Goal: Task Accomplishment & Management: Manage account settings

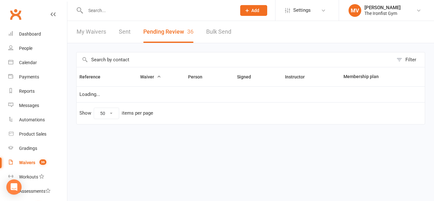
select select "50"
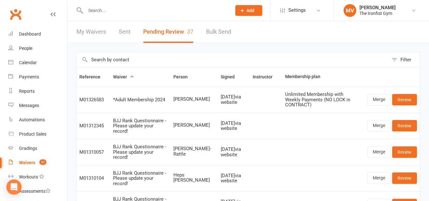
drag, startPoint x: 175, startPoint y: 96, endPoint x: 200, endPoint y: 100, distance: 24.4
click at [200, 100] on span "[PERSON_NAME]" at bounding box center [194, 99] width 42 height 5
copy span "[PERSON_NAME]"
click at [381, 95] on link "Merge" at bounding box center [379, 99] width 23 height 11
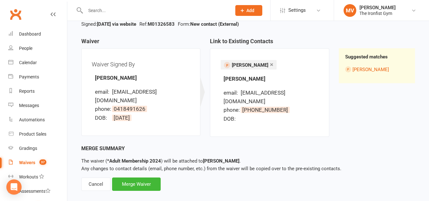
scroll to position [51, 0]
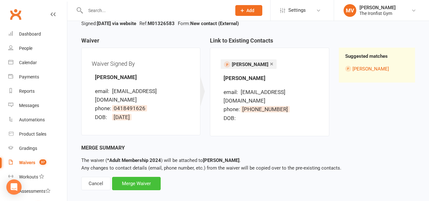
click at [142, 177] on div "Merge Waiver" at bounding box center [136, 183] width 49 height 13
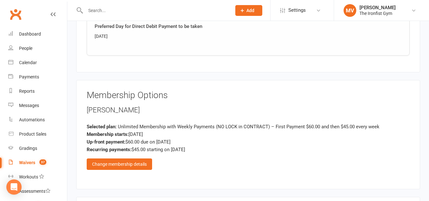
scroll to position [540, 0]
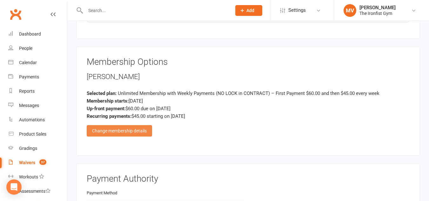
click at [140, 130] on div "Change membership details" at bounding box center [119, 130] width 65 height 11
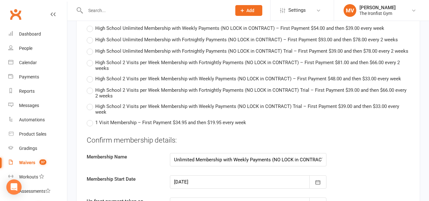
scroll to position [1303, 0]
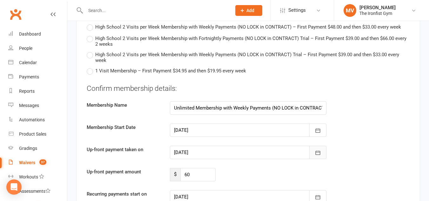
click at [319, 154] on icon "button" at bounding box center [318, 153] width 6 height 6
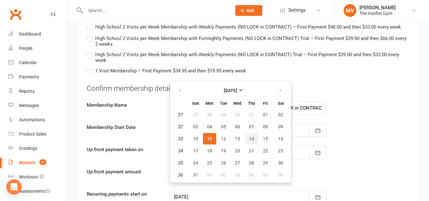
drag, startPoint x: 250, startPoint y: 136, endPoint x: 250, endPoint y: 139, distance: 3.5
click at [250, 136] on span "14" at bounding box center [251, 138] width 5 height 5
type input "[DATE]"
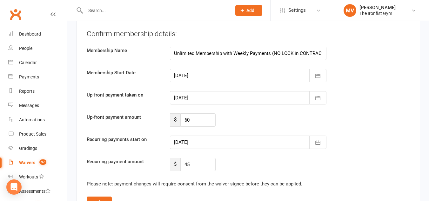
scroll to position [1366, 0]
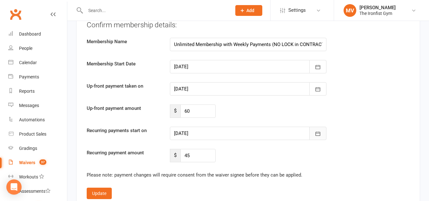
click at [322, 134] on button "button" at bounding box center [317, 133] width 17 height 13
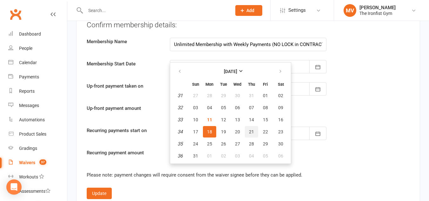
click at [252, 135] on button "21" at bounding box center [251, 131] width 13 height 11
type input "[DATE]"
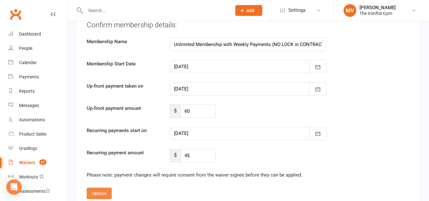
click at [105, 194] on button "Update" at bounding box center [99, 193] width 25 height 11
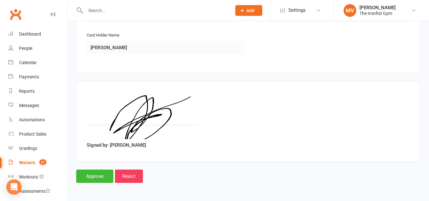
scroll to position [762, 0]
click at [103, 174] on input "Approve" at bounding box center [94, 176] width 37 height 13
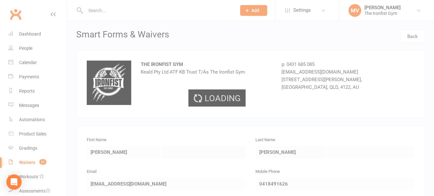
select select "50"
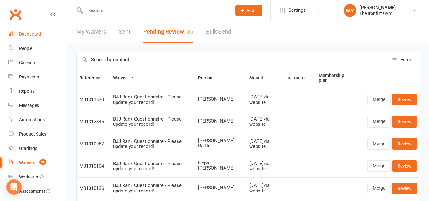
click at [34, 33] on div "Dashboard" at bounding box center [30, 33] width 22 height 5
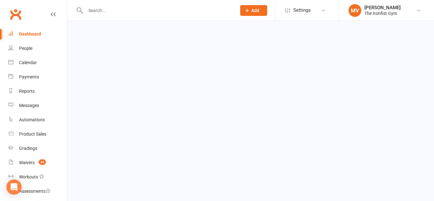
click at [98, 12] on input "text" at bounding box center [158, 10] width 148 height 9
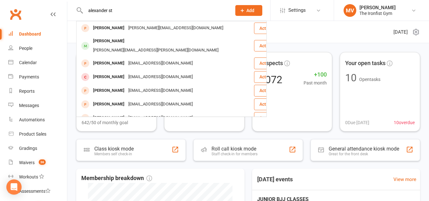
type input "alexander st"
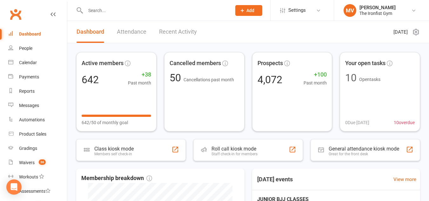
click at [175, 30] on link "Recent Activity" at bounding box center [178, 32] width 38 height 22
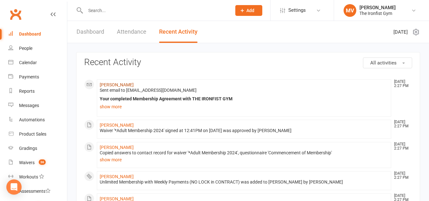
click at [128, 84] on link "[PERSON_NAME]" at bounding box center [117, 84] width 34 height 5
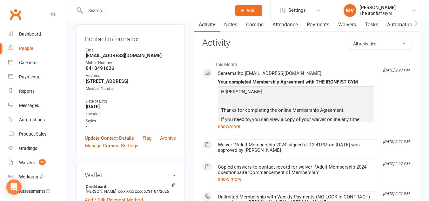
click at [118, 142] on link "Update Contact Details" at bounding box center [109, 138] width 49 height 8
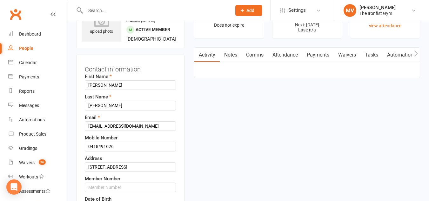
scroll to position [30, 0]
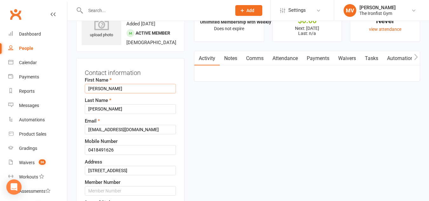
drag, startPoint x: 112, startPoint y: 103, endPoint x: 101, endPoint y: 104, distance: 11.1
click at [99, 93] on input "[PERSON_NAME]" at bounding box center [130, 89] width 91 height 10
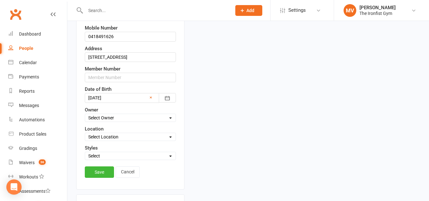
scroll to position [157, 0]
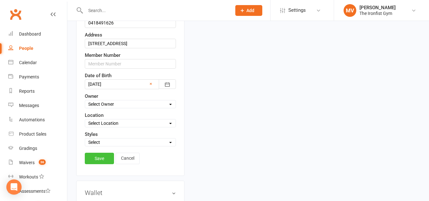
type input "[PERSON_NAME]"
click at [100, 164] on link "Save" at bounding box center [99, 158] width 29 height 11
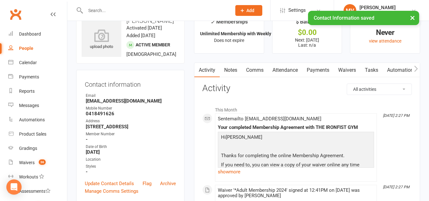
scroll to position [0, 0]
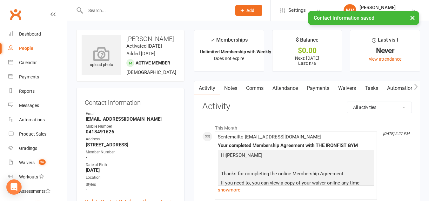
click at [103, 57] on icon at bounding box center [102, 54] width 44 height 14
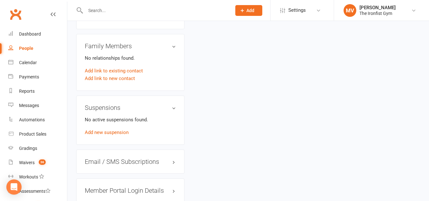
scroll to position [381, 0]
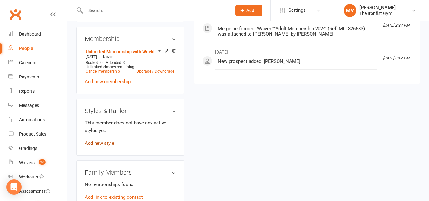
click at [108, 146] on link "Add new style" at bounding box center [100, 143] width 30 height 6
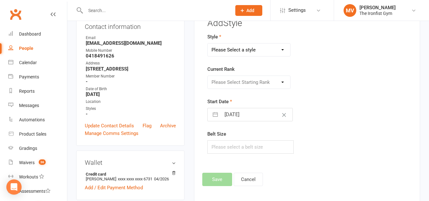
scroll to position [49, 0]
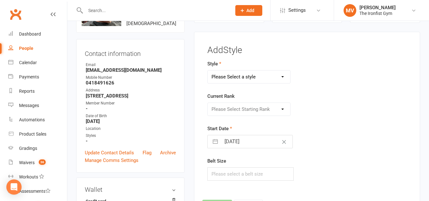
click at [245, 74] on select "Please Select a style BJJ MUAY THAI" at bounding box center [249, 77] width 83 height 13
select select "2451"
click at [208, 71] on select "Please Select a style BJJ MUAY THAI" at bounding box center [249, 77] width 83 height 13
drag, startPoint x: 234, startPoint y: 105, endPoint x: 235, endPoint y: 114, distance: 8.4
click at [235, 107] on select "Please Select Starting Rank White White 1 stripe White 2 stripe White 3 stripe …" at bounding box center [249, 109] width 83 height 13
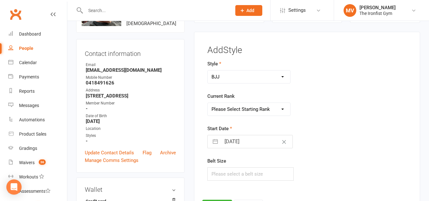
select select "24224"
click at [208, 103] on select "Please Select Starting Rank White White 1 stripe White 2 stripe White 3 stripe …" at bounding box center [249, 109] width 83 height 13
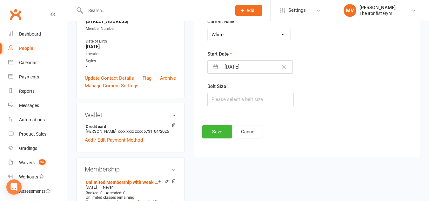
scroll to position [144, 0]
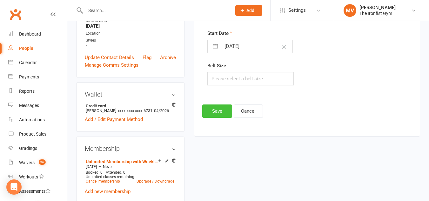
click at [214, 107] on button "Save" at bounding box center [217, 111] width 30 height 13
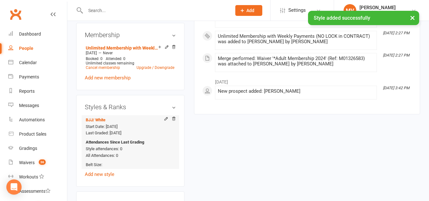
scroll to position [271, 0]
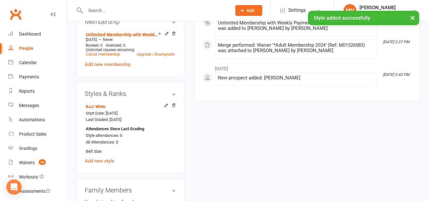
click at [102, 173] on div "Styles & Ranks BJJ / White Start Date: [DATE] Last Graded: [DATE] Attendances S…" at bounding box center [130, 128] width 108 height 92
click at [109, 164] on link "Add new style" at bounding box center [100, 161] width 30 height 6
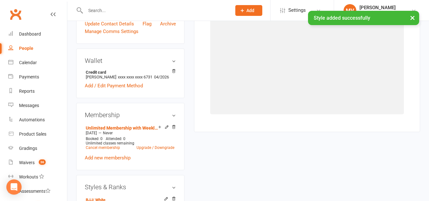
scroll to position [49, 0]
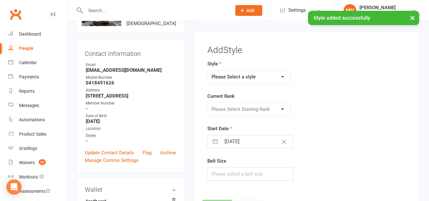
drag, startPoint x: 248, startPoint y: 75, endPoint x: 249, endPoint y: 81, distance: 5.8
click at [248, 75] on select "Please Select a style BJJ MUAY THAI" at bounding box center [249, 77] width 83 height 13
select select "1857"
click at [208, 71] on select "Please Select a style BJJ MUAY THAI" at bounding box center [249, 77] width 83 height 13
click at [232, 113] on select "Please Select Starting Rank WHITE BLUE GREEN YELLOW PURPLE BROWN BLACK" at bounding box center [249, 109] width 83 height 13
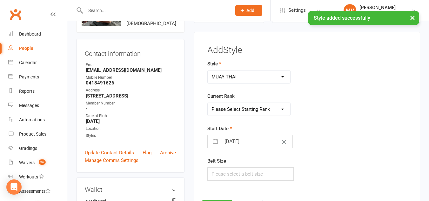
select select "18050"
click at [208, 103] on select "Please Select Starting Rank WHITE BLUE GREEN YELLOW PURPLE BROWN BLACK" at bounding box center [249, 109] width 83 height 13
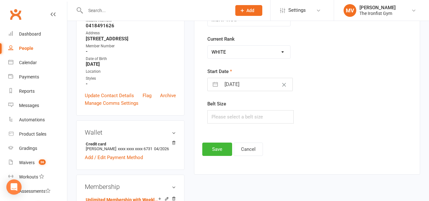
scroll to position [112, 0]
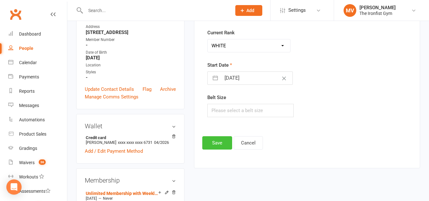
drag, startPoint x: 223, startPoint y: 142, endPoint x: 202, endPoint y: 140, distance: 21.4
click at [223, 143] on button "Save" at bounding box center [217, 142] width 30 height 13
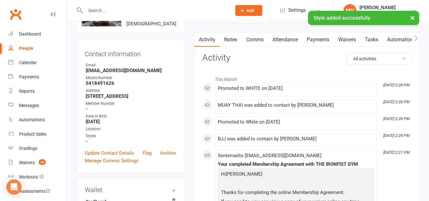
scroll to position [0, 0]
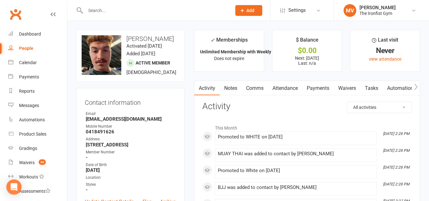
click at [96, 9] on input "text" at bounding box center [156, 10] width 144 height 9
paste input "[PERSON_NAME] [PERSON_NAME]"
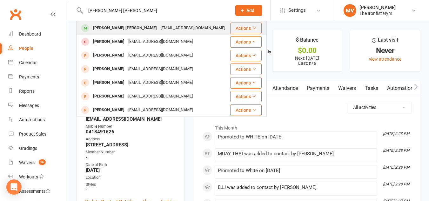
type input "[PERSON_NAME] [PERSON_NAME]"
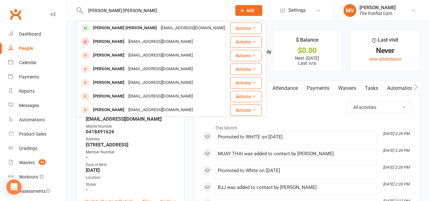
click at [107, 24] on div "[PERSON_NAME] [PERSON_NAME]" at bounding box center [125, 28] width 68 height 9
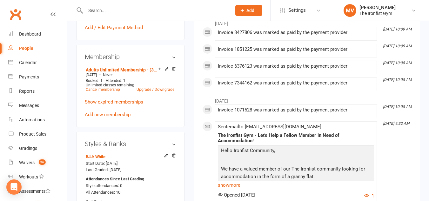
scroll to position [254, 0]
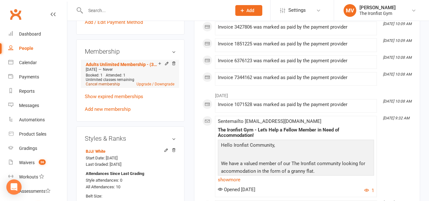
click at [115, 86] on link "Cancel membership" at bounding box center [103, 84] width 34 height 4
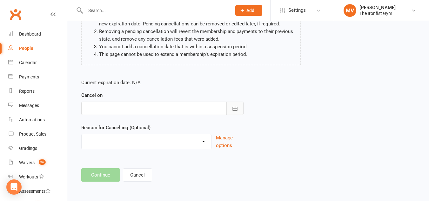
click at [232, 109] on icon "button" at bounding box center [235, 108] width 6 height 6
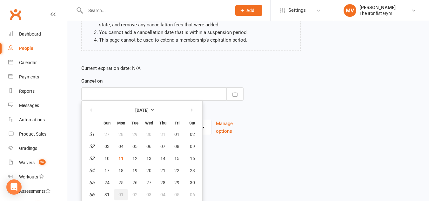
click at [121, 193] on span "01" at bounding box center [121, 194] width 5 height 5
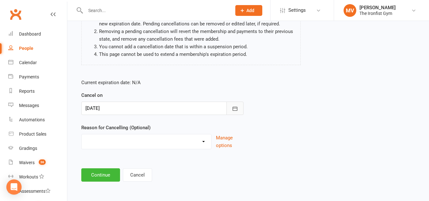
click at [236, 106] on icon "button" at bounding box center [235, 108] width 6 height 6
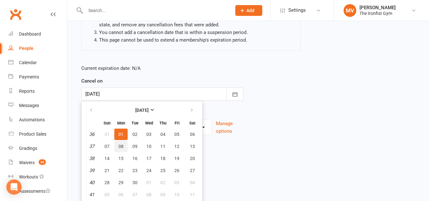
click at [124, 145] on button "08" at bounding box center [120, 146] width 13 height 11
type input "[DATE]"
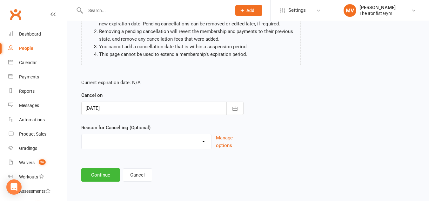
click at [121, 141] on select "Defaulted Payments Double Up with Transfer Downgrade End of PIF Term Failed Pay…" at bounding box center [147, 140] width 130 height 13
click at [120, 140] on select "Defaulted Payments Double Up with Transfer Downgrade End of PIF Term Failed Pay…" at bounding box center [147, 140] width 130 height 13
select select "9"
click at [82, 134] on select "Defaulted Payments Double Up with Transfer Downgrade End of PIF Term Failed Pay…" at bounding box center [147, 140] width 130 height 13
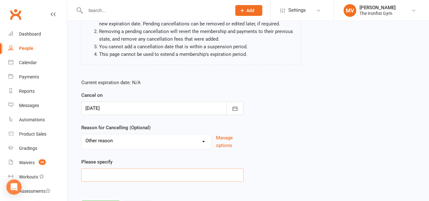
click at [110, 175] on input at bounding box center [162, 174] width 162 height 13
type input "e"
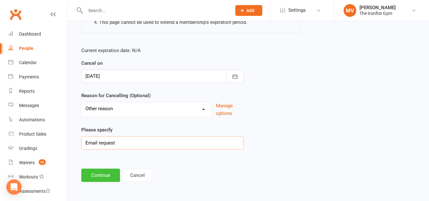
scroll to position [106, 0]
type input "Email request"
click at [114, 174] on button "Continue" at bounding box center [100, 174] width 39 height 13
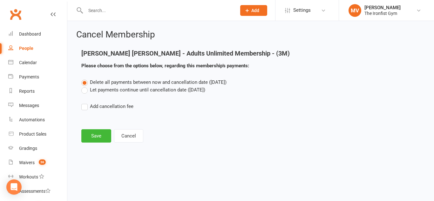
click at [85, 90] on label "Let payments continue until cancellation date ([DATE])" at bounding box center [143, 90] width 124 height 8
click at [85, 86] on input "Let payments continue until cancellation date ([DATE])" at bounding box center [83, 86] width 4 height 0
click at [98, 140] on button "Save" at bounding box center [96, 135] width 30 height 13
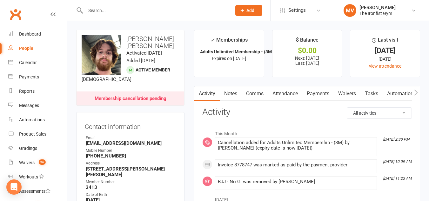
click at [325, 92] on link "Payments" at bounding box center [317, 93] width 31 height 15
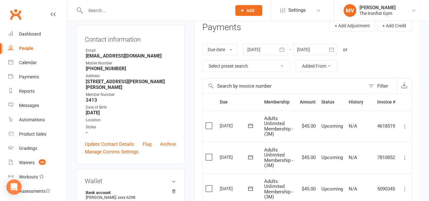
scroll to position [95, 0]
